Goal: Check status: Check status

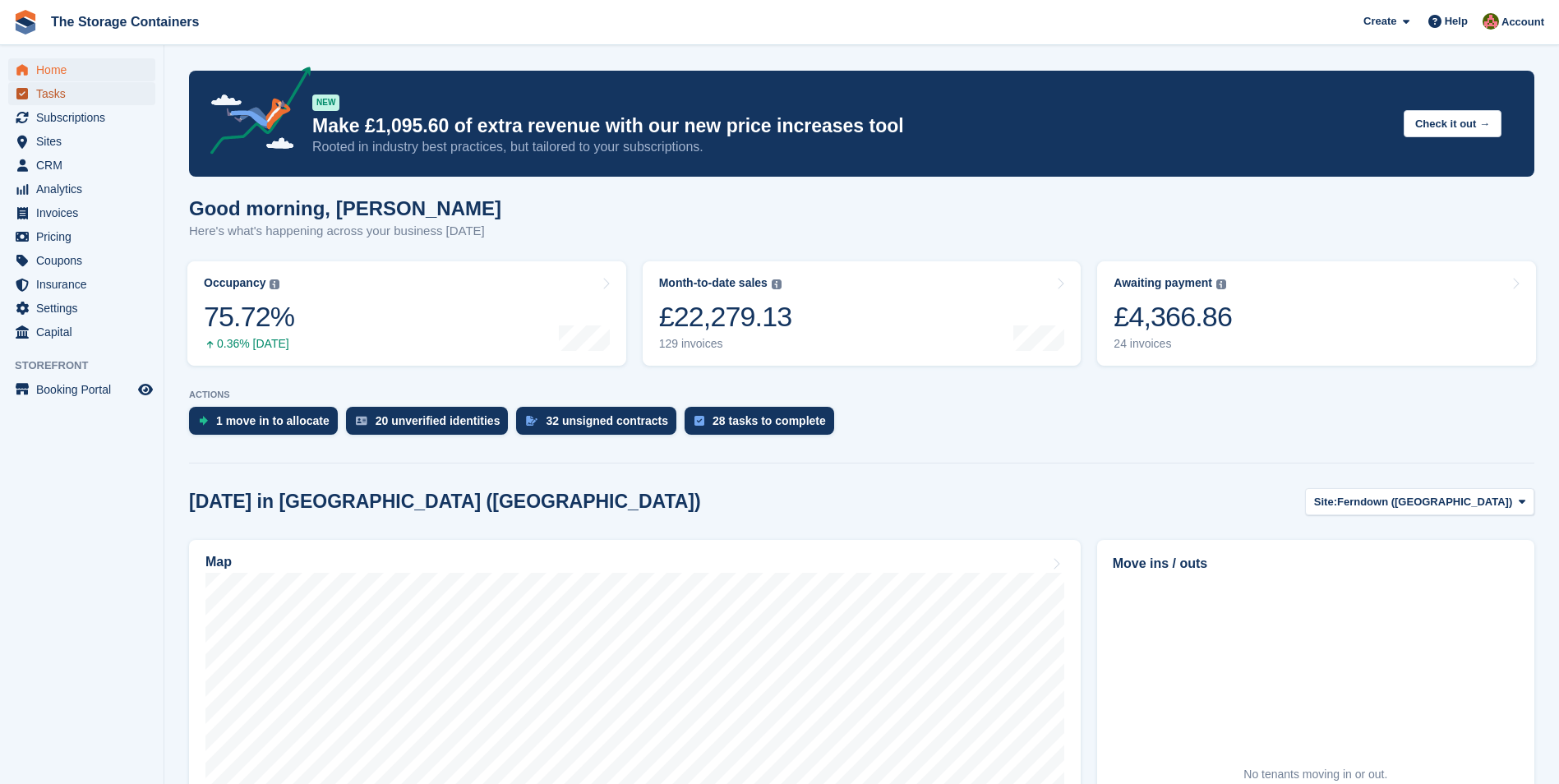
click at [92, 85] on span "Tasks" at bounding box center [85, 93] width 98 height 23
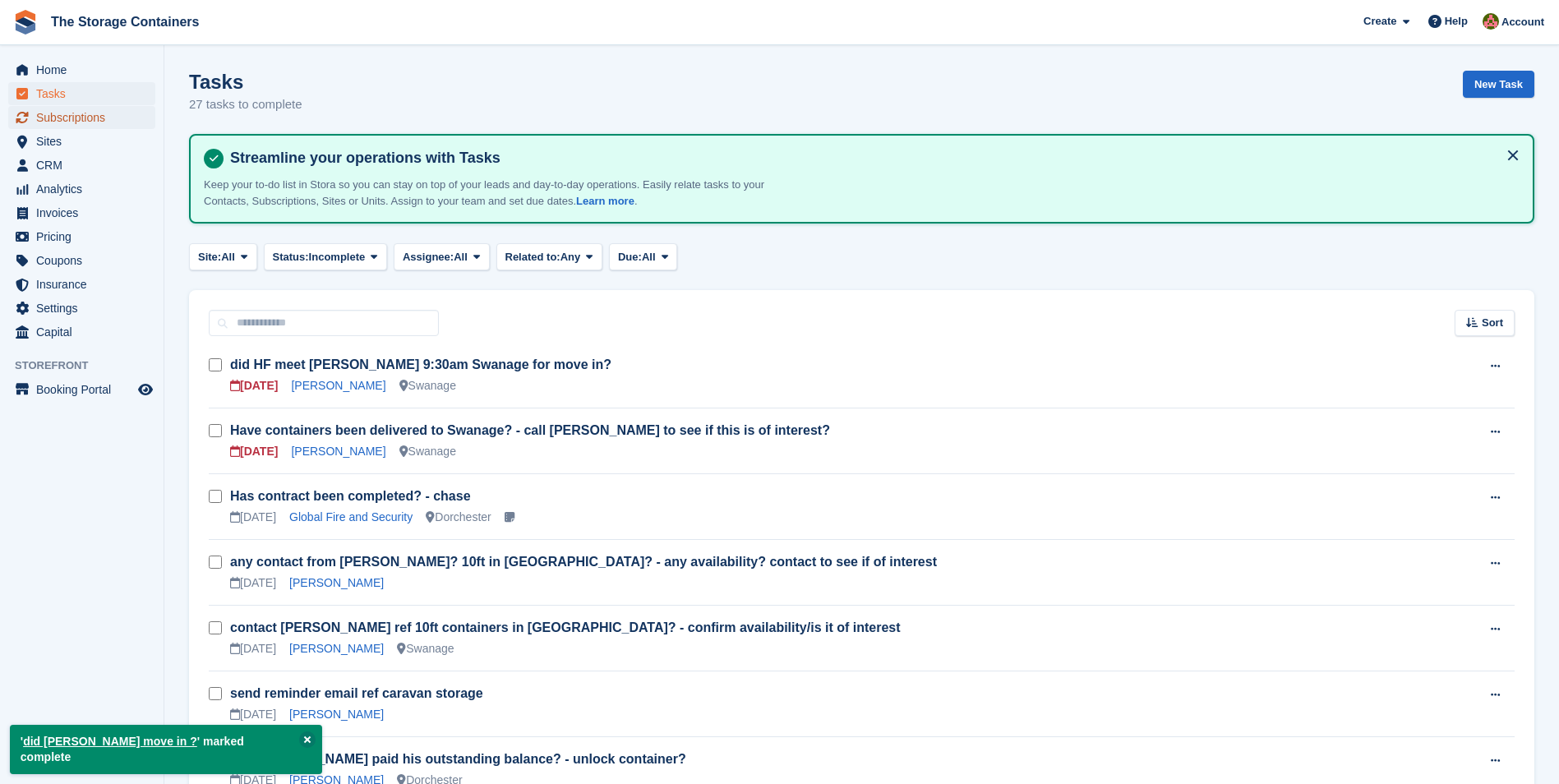
click at [97, 127] on span "Subscriptions" at bounding box center [85, 117] width 98 height 23
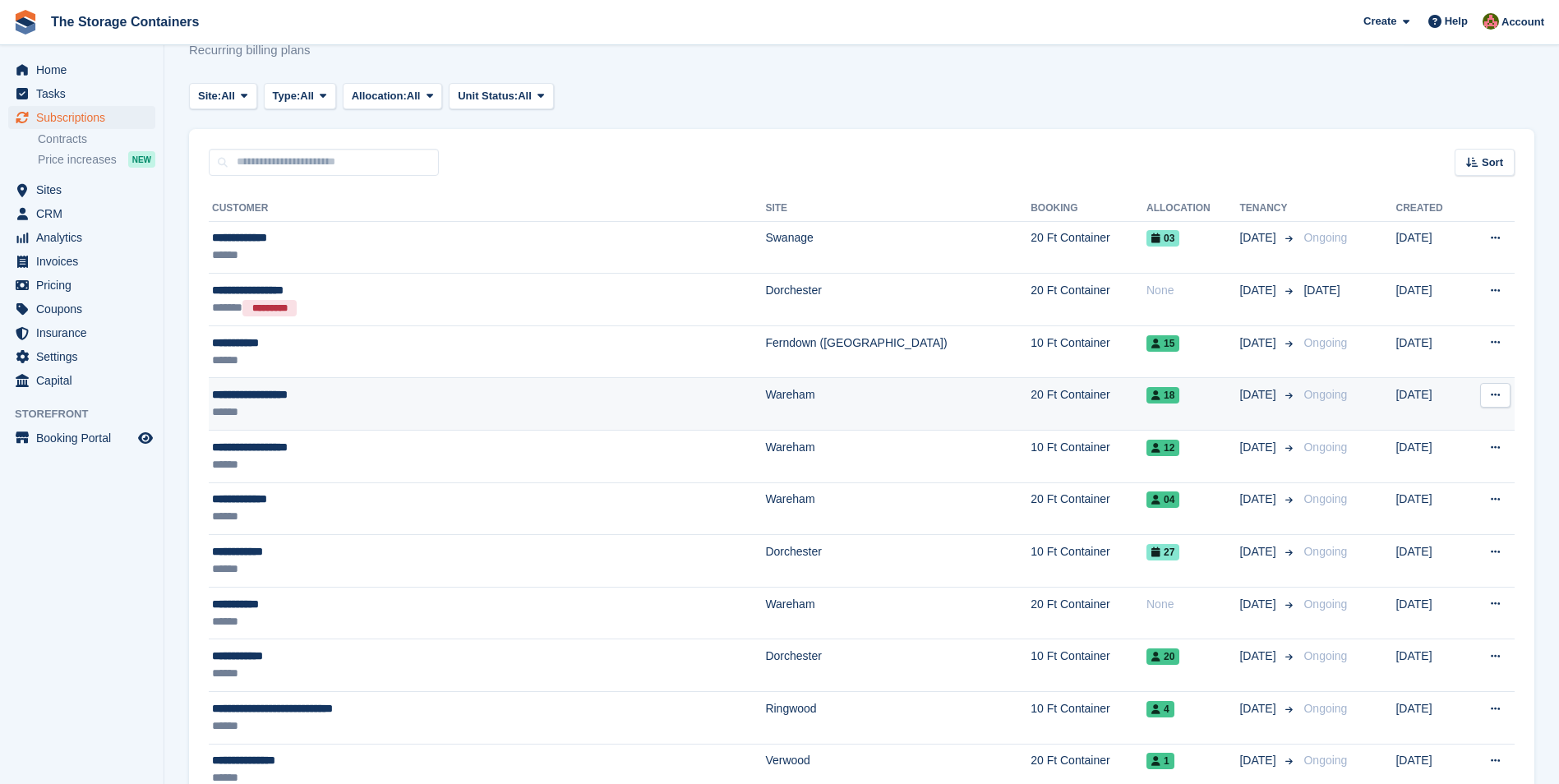
scroll to position [82, 0]
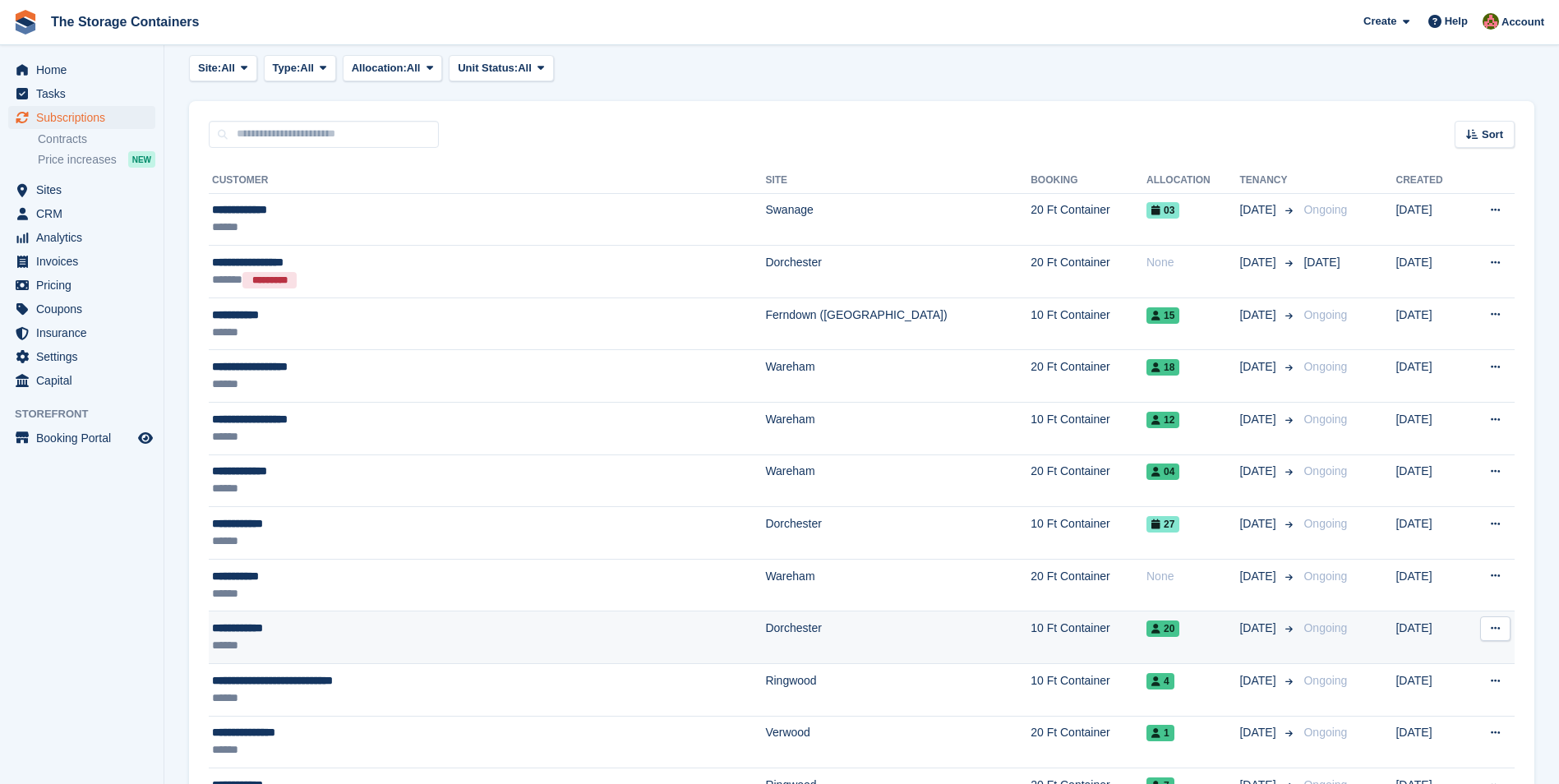
click at [379, 630] on div "**********" at bounding box center [401, 628] width 378 height 17
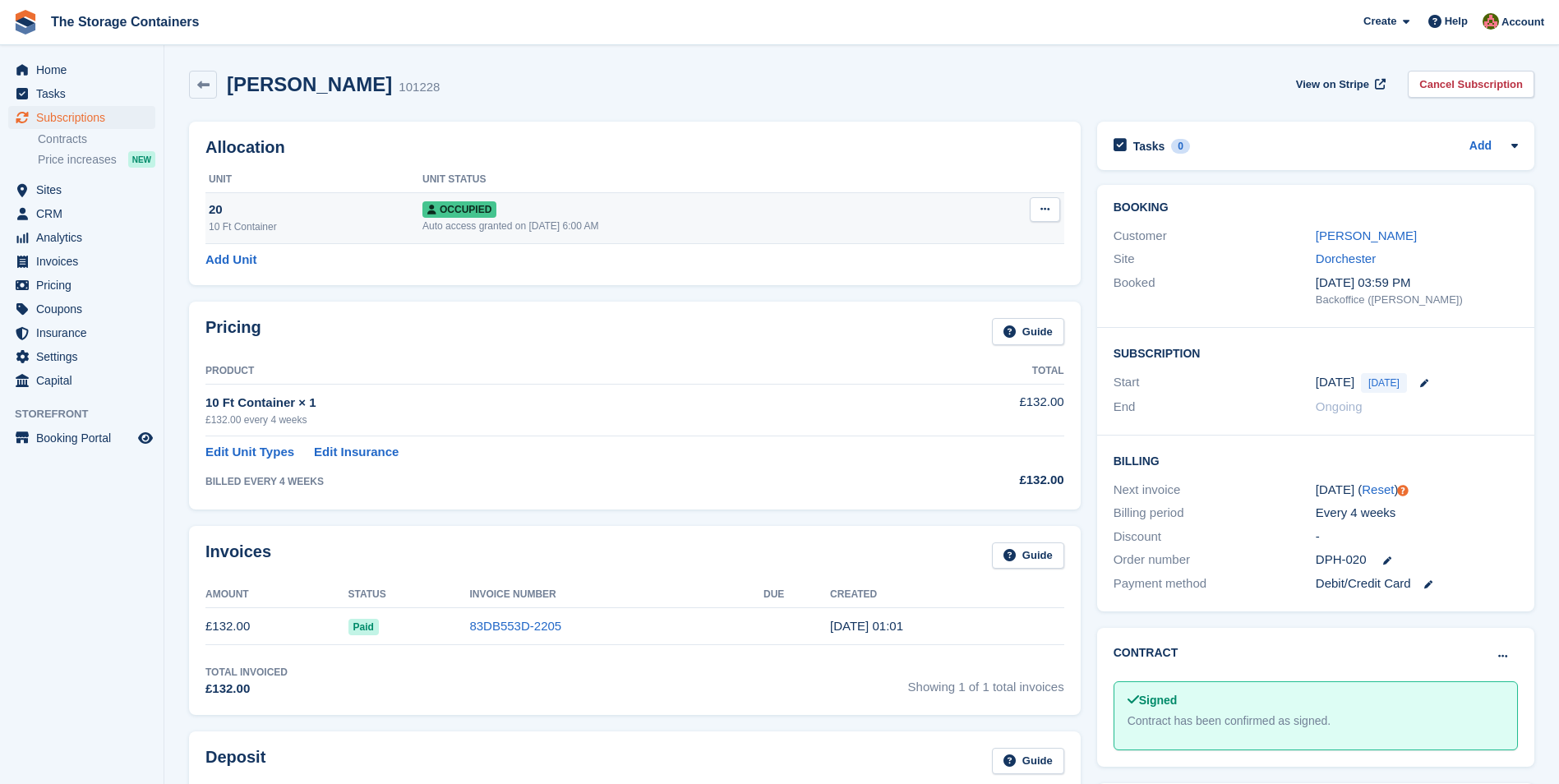
click at [775, 236] on td "Occupied Auto access granted on 22nd Aug, 6:00 AM" at bounding box center [691, 218] width 537 height 51
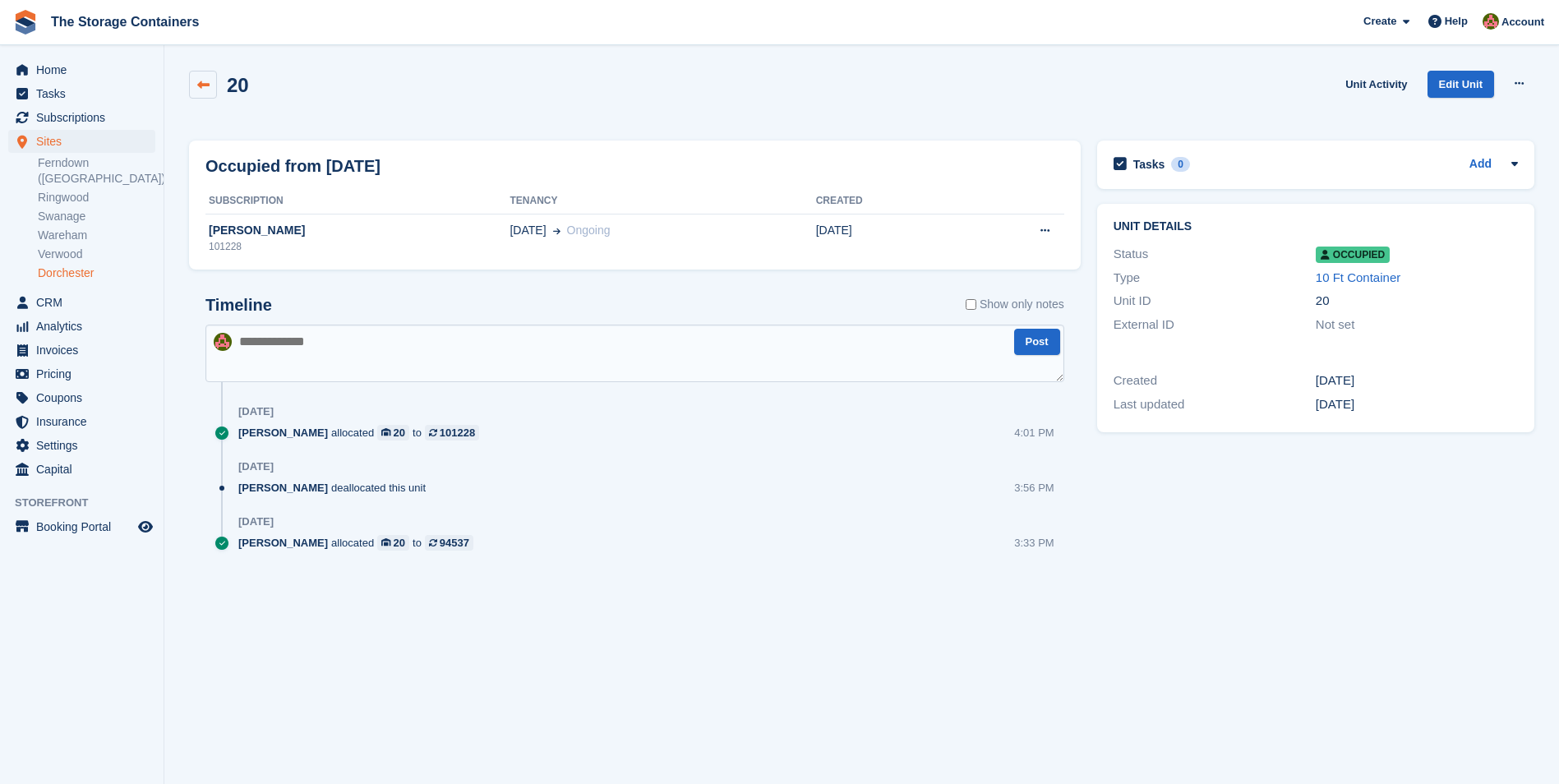
click at [204, 85] on icon at bounding box center [204, 85] width 12 height 12
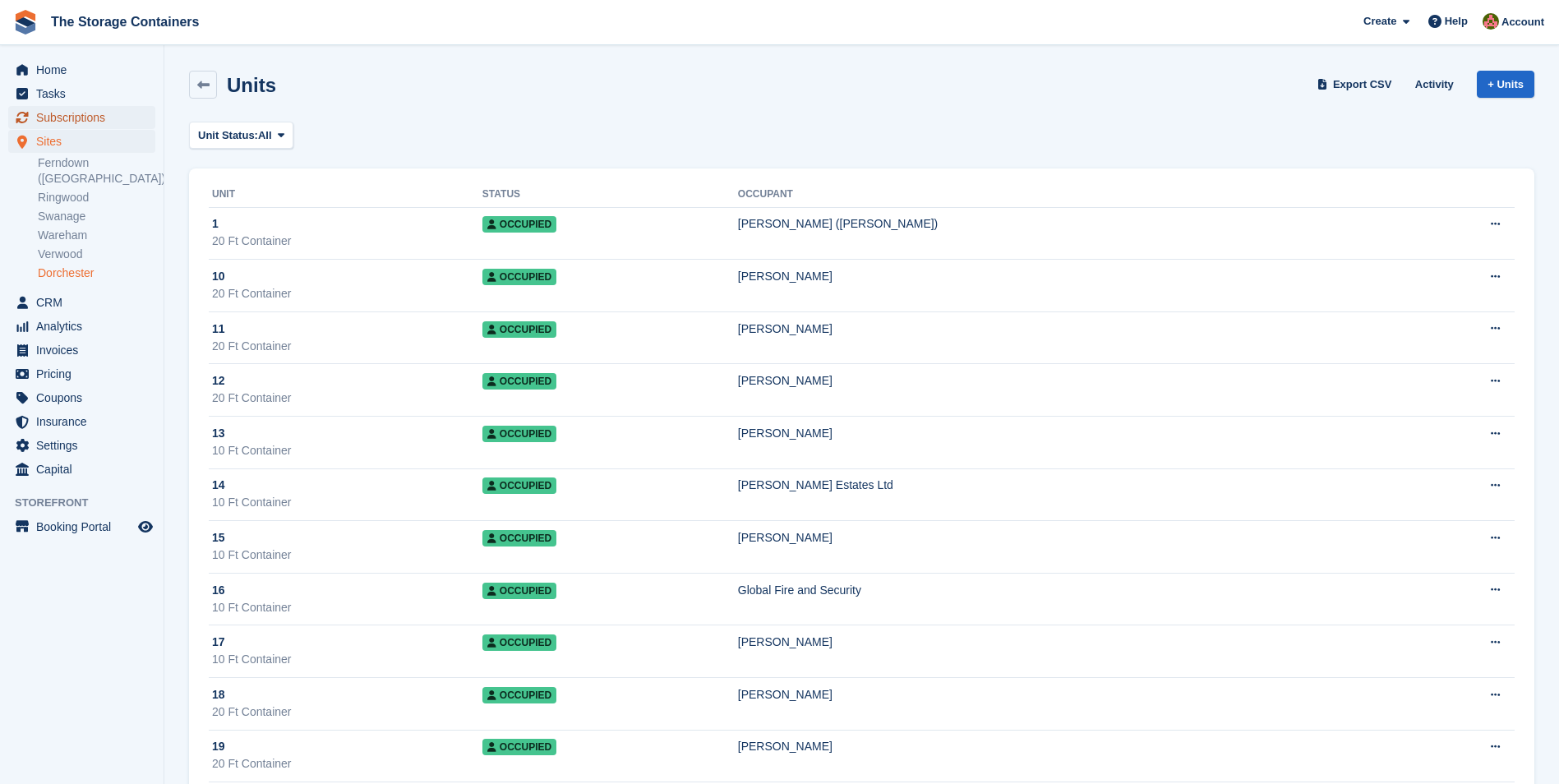
click at [107, 124] on span "Subscriptions" at bounding box center [85, 117] width 98 height 23
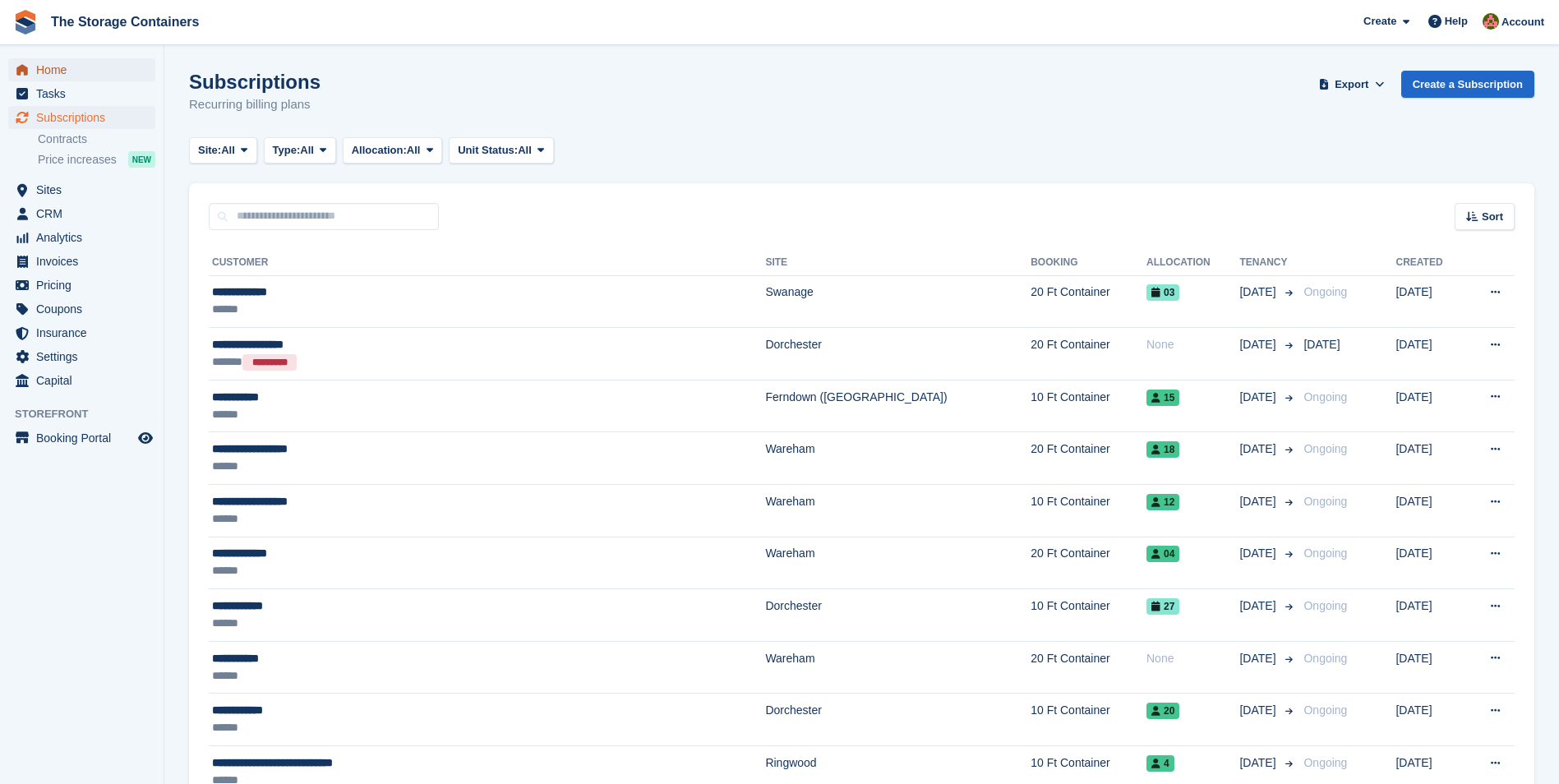
click at [78, 76] on span "Home" at bounding box center [85, 69] width 98 height 23
